Goal: Information Seeking & Learning: Learn about a topic

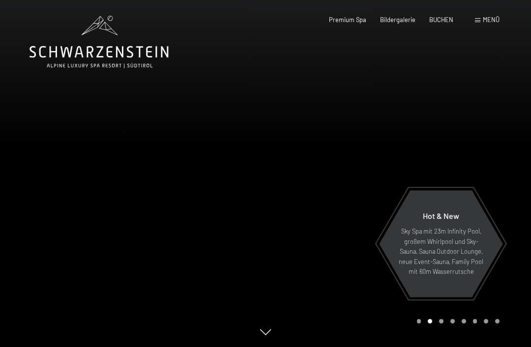
click at [389, 21] on span "Bildergalerie" at bounding box center [397, 20] width 35 height 8
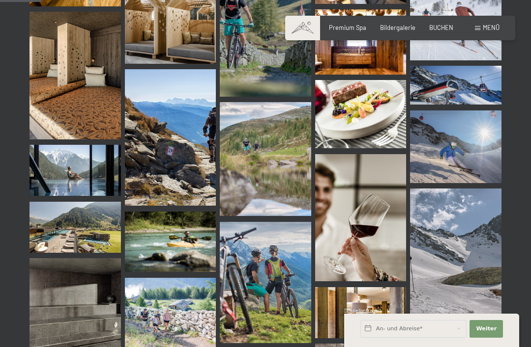
scroll to position [580, 0]
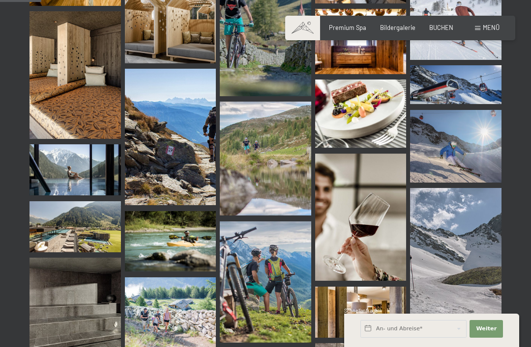
click at [481, 29] on div "Menü" at bounding box center [487, 28] width 25 height 9
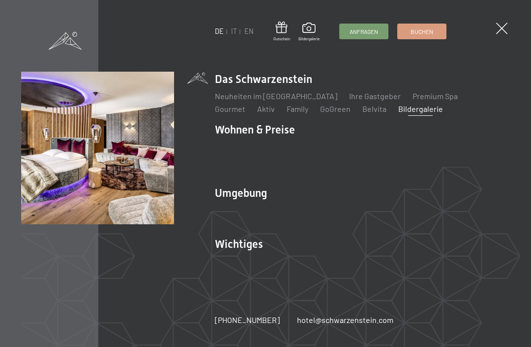
click at [315, 152] on link "Zimmer & Preise" at bounding box center [318, 147] width 57 height 9
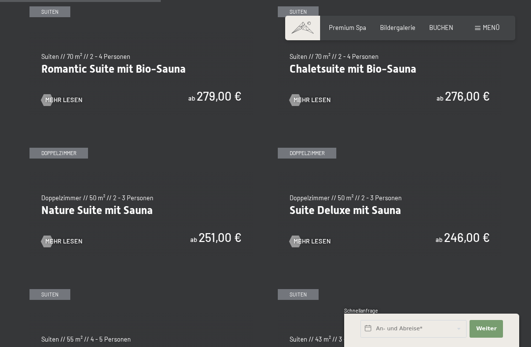
scroll to position [676, 0]
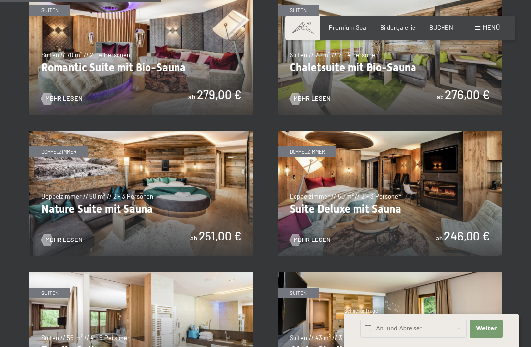
click at [413, 194] on img at bounding box center [390, 194] width 224 height 126
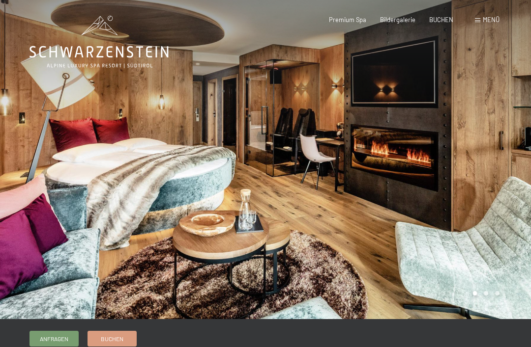
click at [352, 18] on span "Premium Spa" at bounding box center [347, 20] width 37 height 8
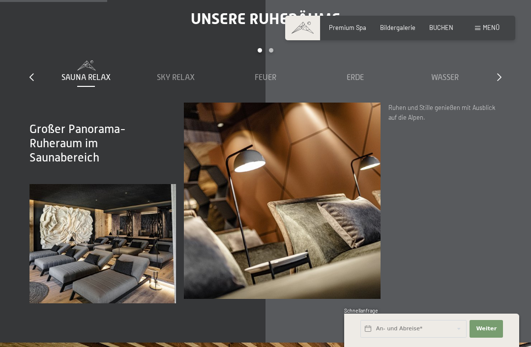
scroll to position [1077, 0]
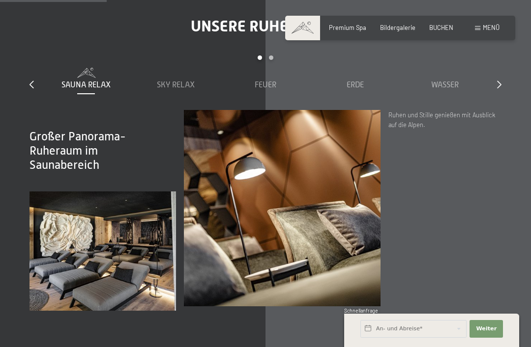
click at [168, 81] on span "Sky Relax" at bounding box center [176, 85] width 38 height 9
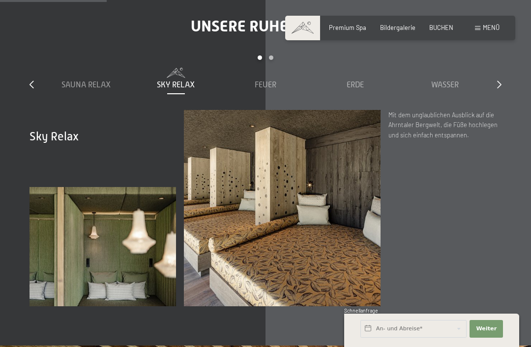
click at [267, 81] on span "Feuer" at bounding box center [266, 85] width 22 height 9
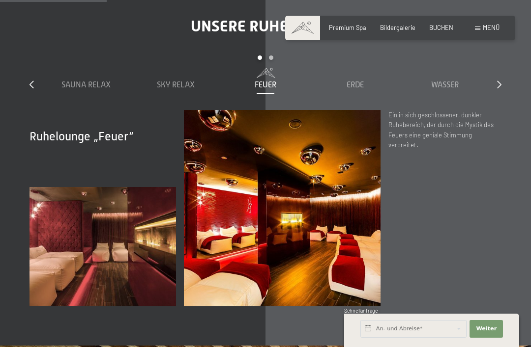
click at [358, 81] on span "Erde" at bounding box center [354, 85] width 17 height 9
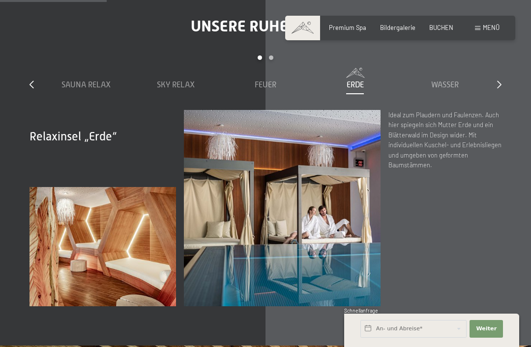
click at [436, 81] on span "Wasser" at bounding box center [445, 85] width 28 height 9
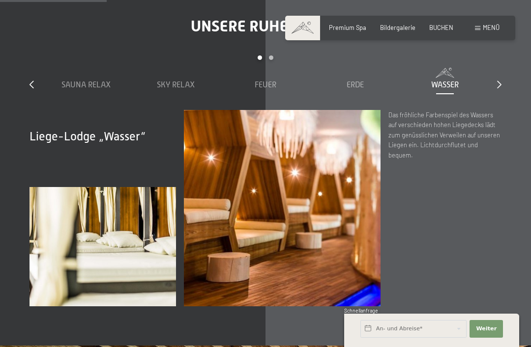
click at [497, 81] on icon at bounding box center [499, 85] width 4 height 8
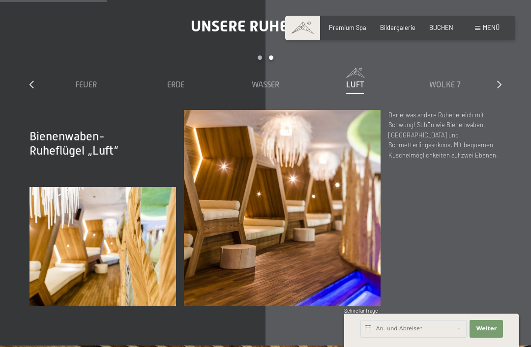
click at [442, 77] on div "Wolke 7" at bounding box center [445, 79] width 82 height 23
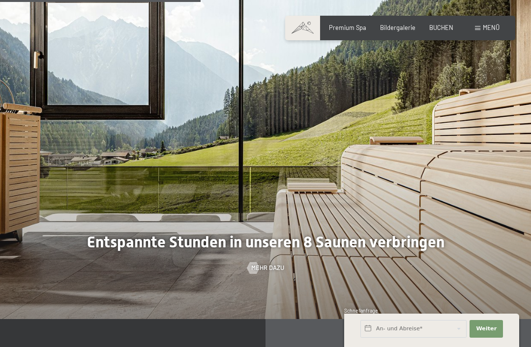
scroll to position [2033, 0]
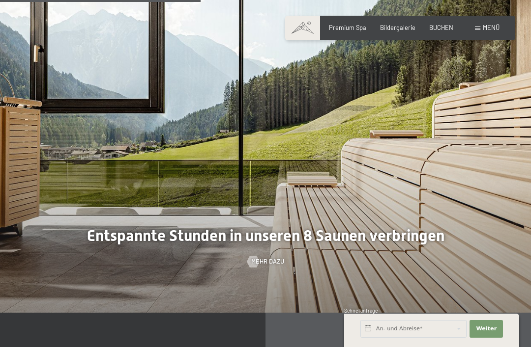
click at [267, 266] on span "Mehr dazu" at bounding box center [267, 261] width 33 height 9
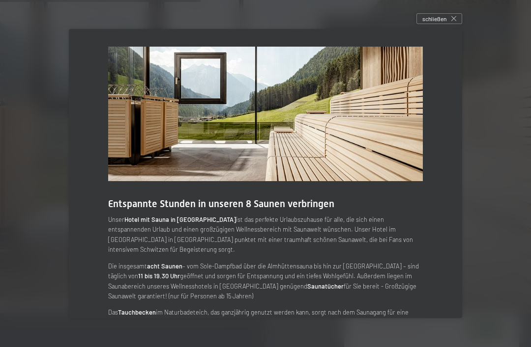
scroll to position [0, 0]
click at [430, 23] on span "schließen" at bounding box center [434, 19] width 24 height 8
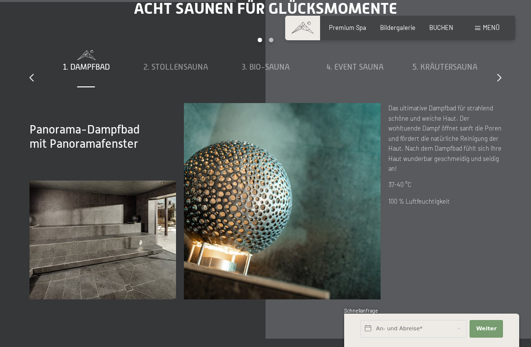
scroll to position [2385, 0]
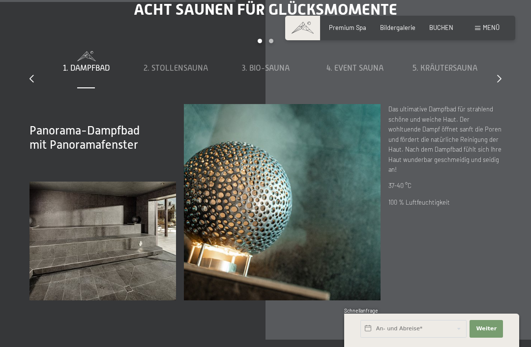
click at [188, 73] on span "2. Stollensauna" at bounding box center [175, 68] width 64 height 9
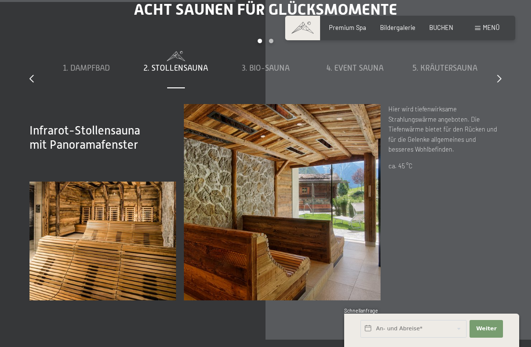
click at [274, 73] on span "3. Bio-Sauna" at bounding box center [266, 68] width 48 height 9
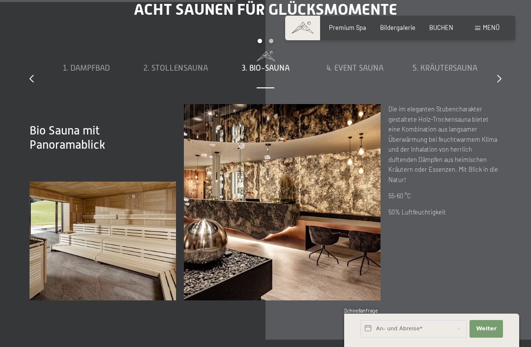
click at [356, 73] on span "4. Event Sauna" at bounding box center [354, 68] width 57 height 9
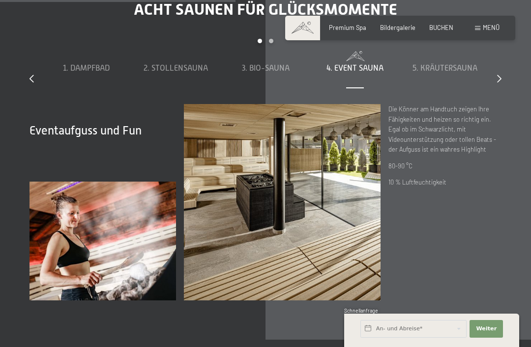
click at [441, 73] on span "5. Kräutersauna" at bounding box center [444, 68] width 65 height 9
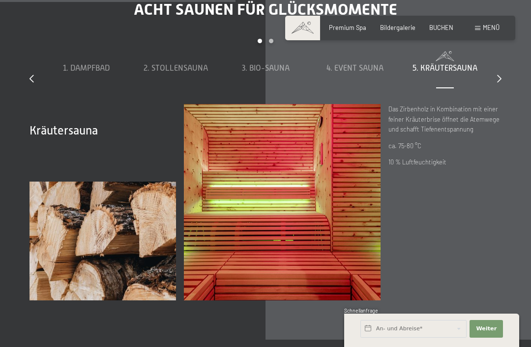
click at [494, 105] on div "slide 1 to 5 of 8 1. Dampfbad 2. Stollensauna 3. Bio-Sauna 4. Event Sauna 5. Kr…" at bounding box center [265, 72] width 472 height 66
click at [446, 73] on span "6. Sky Sauna" at bounding box center [445, 68] width 48 height 9
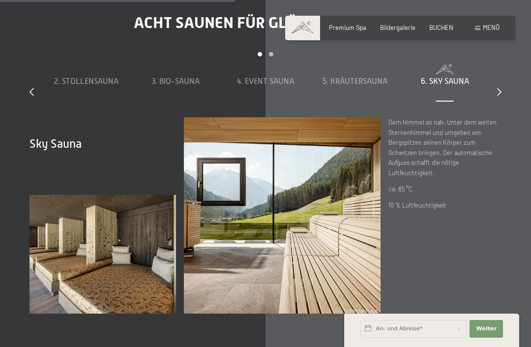
scroll to position [2370, 0]
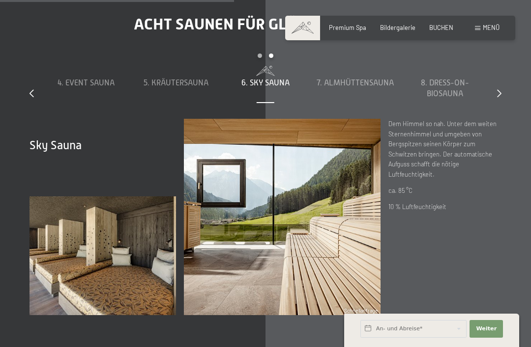
click at [365, 100] on div "7. Almhüttensauna" at bounding box center [355, 83] width 82 height 34
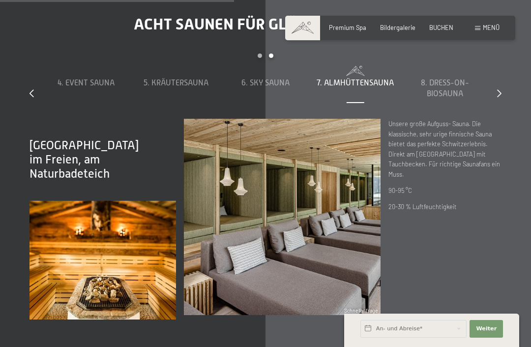
click at [449, 98] on span "8. Dress-on-Biosauna" at bounding box center [445, 89] width 48 height 20
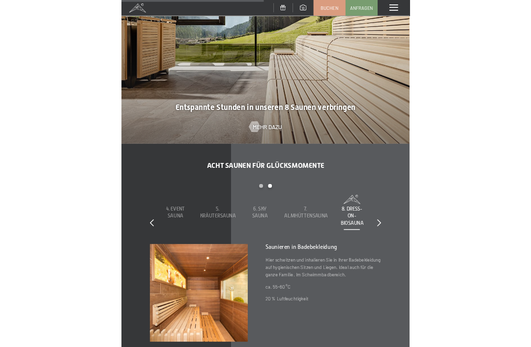
scroll to position [2279, 0]
